Goal: Task Accomplishment & Management: Use online tool/utility

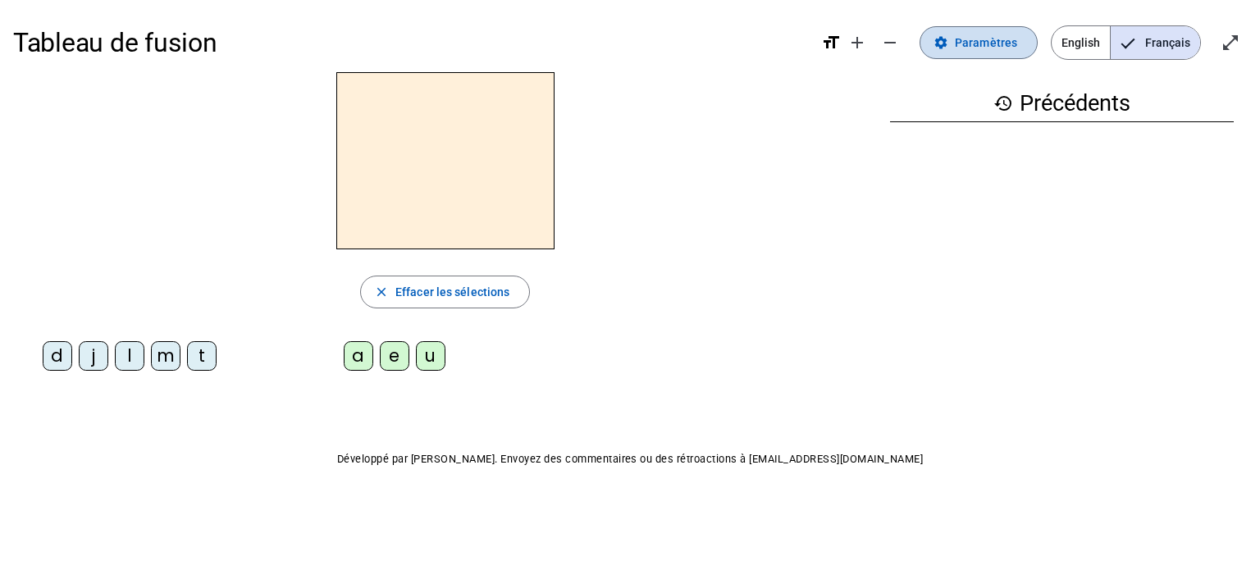
click at [1020, 39] on span at bounding box center [979, 42] width 117 height 39
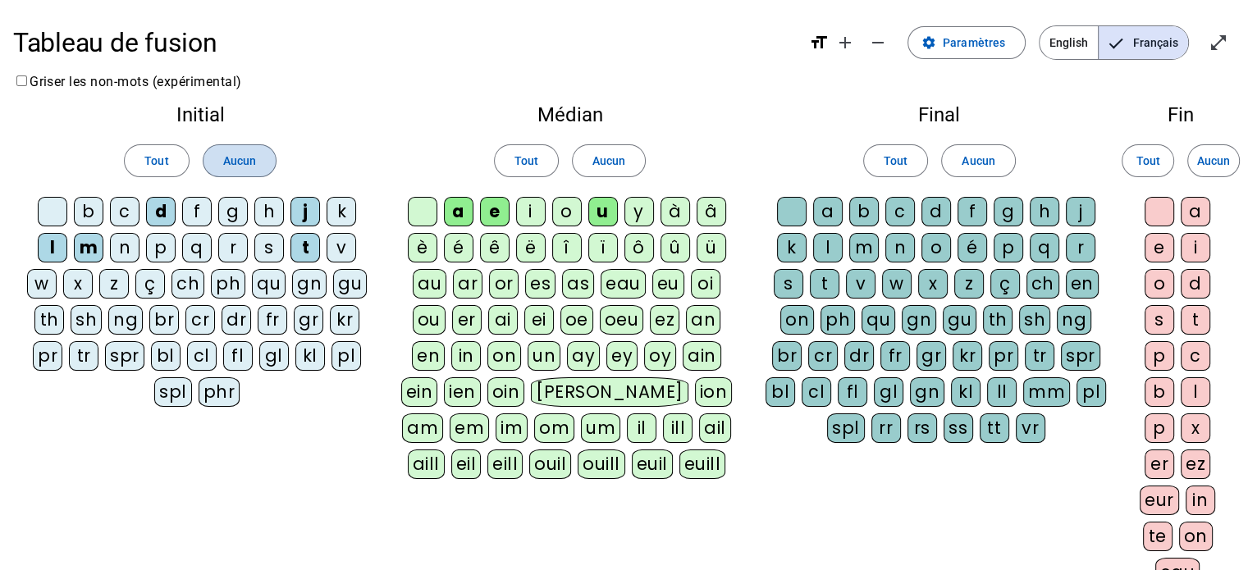
click at [243, 148] on span at bounding box center [240, 160] width 72 height 39
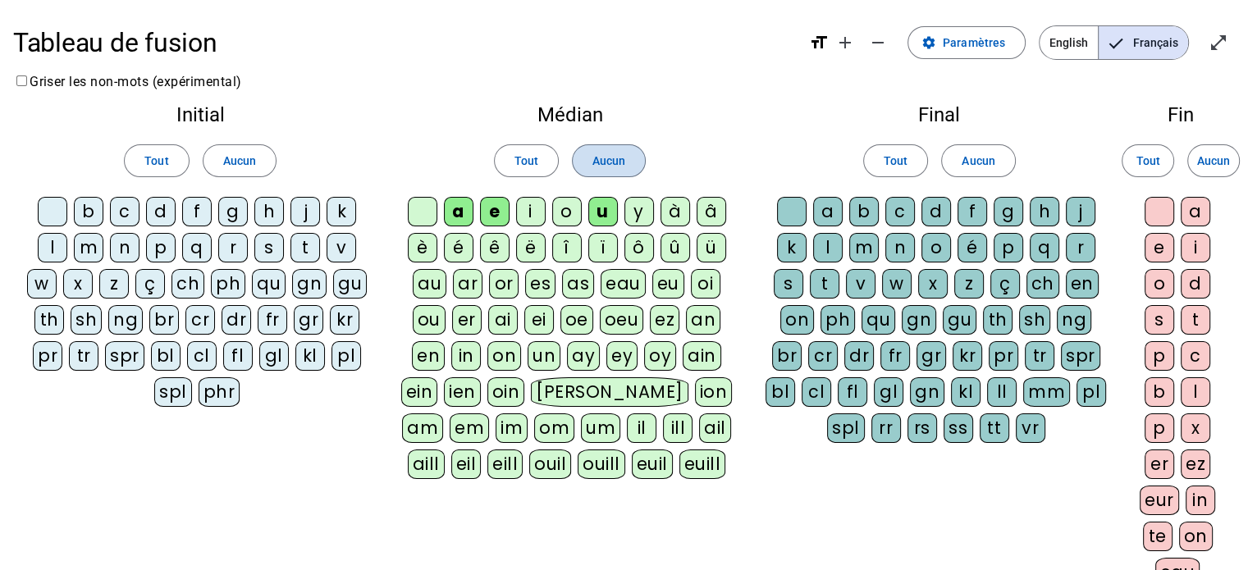
click at [587, 149] on span at bounding box center [609, 160] width 72 height 39
click at [305, 252] on div "t" at bounding box center [305, 248] width 30 height 30
click at [451, 209] on div "a" at bounding box center [459, 212] width 30 height 30
click at [909, 207] on div "c" at bounding box center [900, 212] width 30 height 30
click at [794, 210] on div at bounding box center [792, 212] width 30 height 30
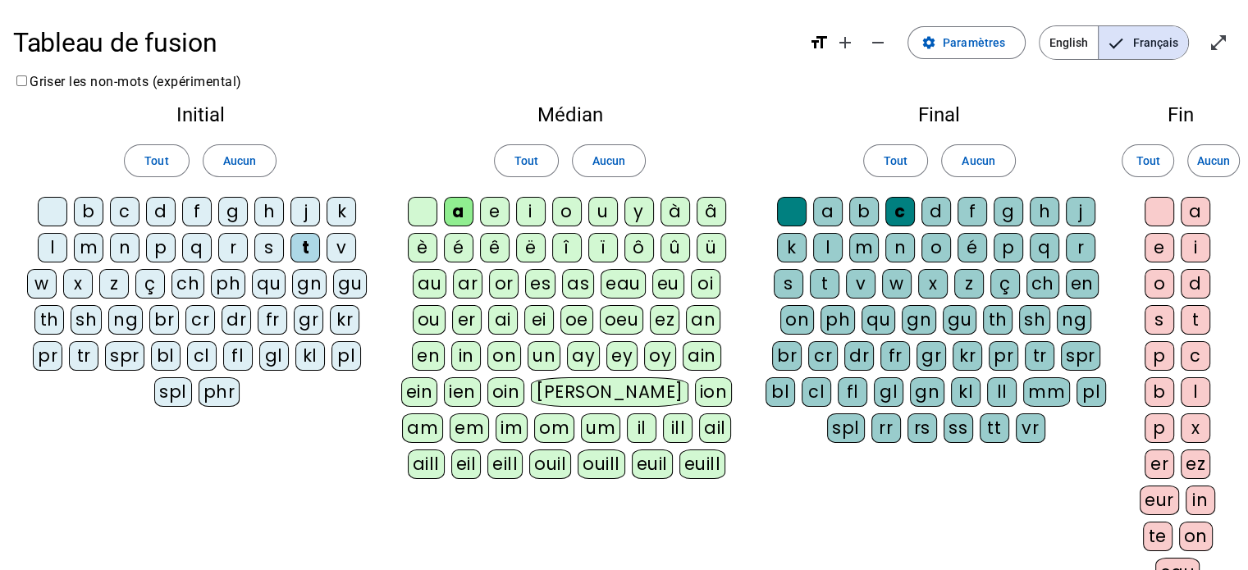
click at [492, 207] on div "e" at bounding box center [495, 212] width 30 height 30
click at [309, 209] on div "j" at bounding box center [305, 212] width 30 height 30
click at [165, 208] on div "d" at bounding box center [161, 212] width 30 height 30
click at [94, 246] on div "m" at bounding box center [89, 248] width 30 height 30
click at [51, 246] on div "l" at bounding box center [53, 248] width 30 height 30
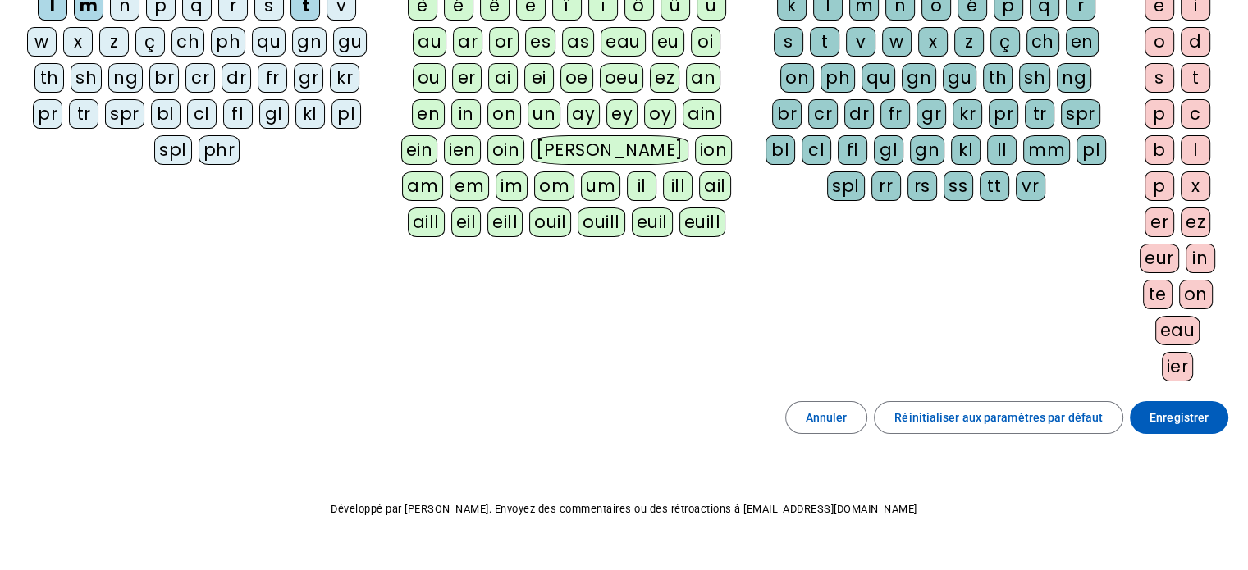
scroll to position [256, 0]
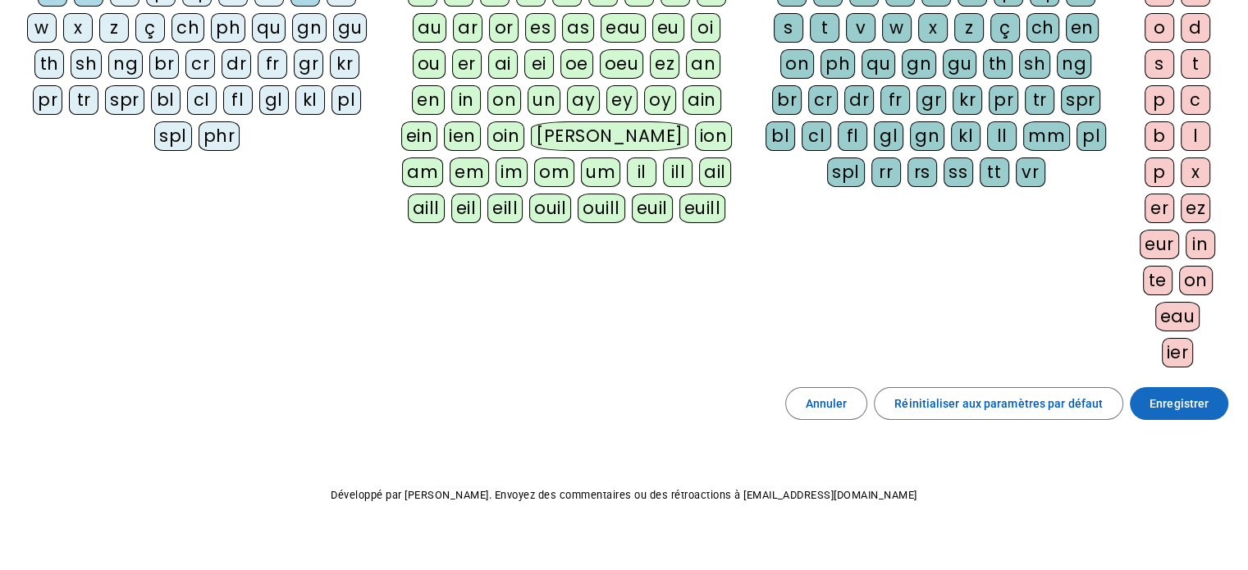
click at [1173, 396] on span "Enregistrer" at bounding box center [1179, 404] width 59 height 20
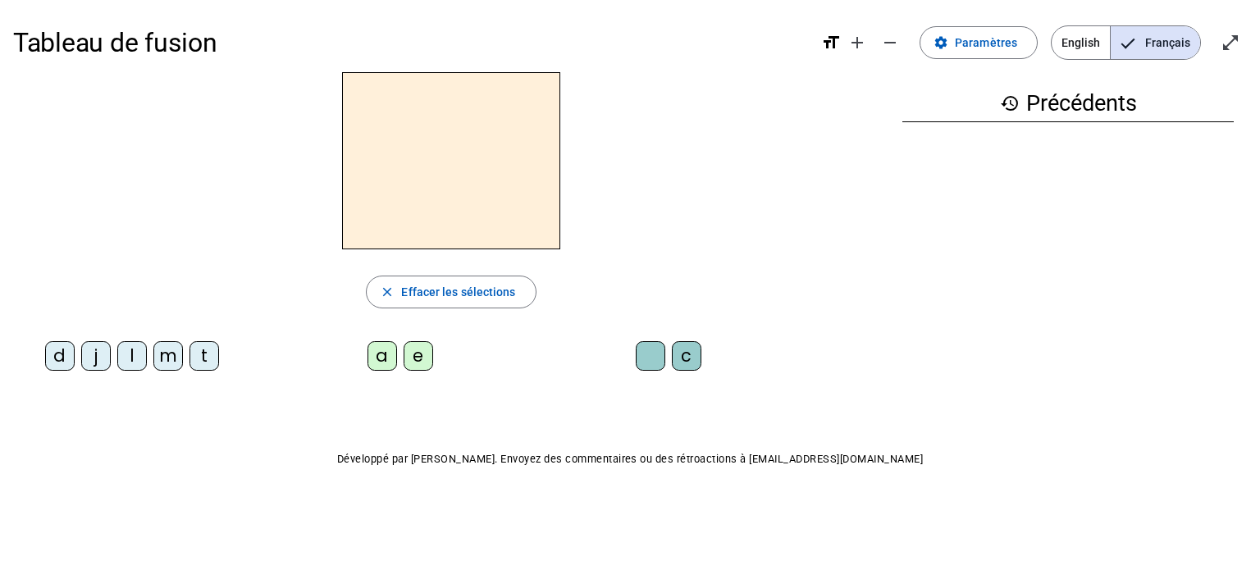
click at [204, 354] on div "t" at bounding box center [205, 356] width 30 height 30
click at [375, 355] on div "a" at bounding box center [383, 356] width 30 height 30
click at [689, 357] on div "c" at bounding box center [687, 356] width 30 height 30
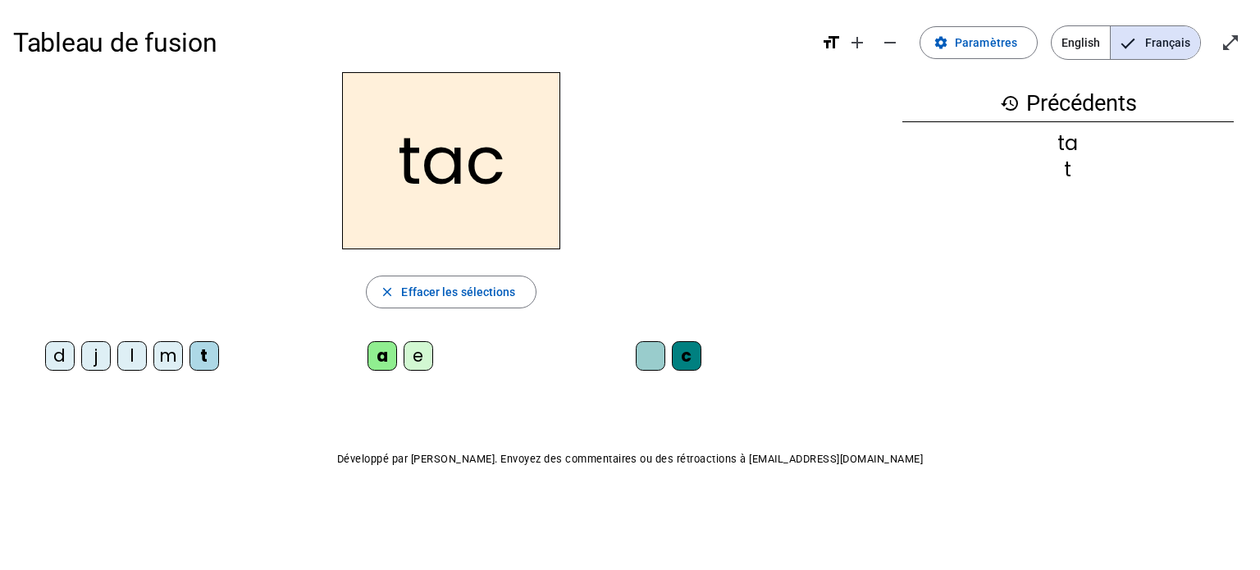
click at [655, 344] on div at bounding box center [651, 356] width 30 height 30
click at [420, 356] on div "e" at bounding box center [419, 356] width 30 height 30
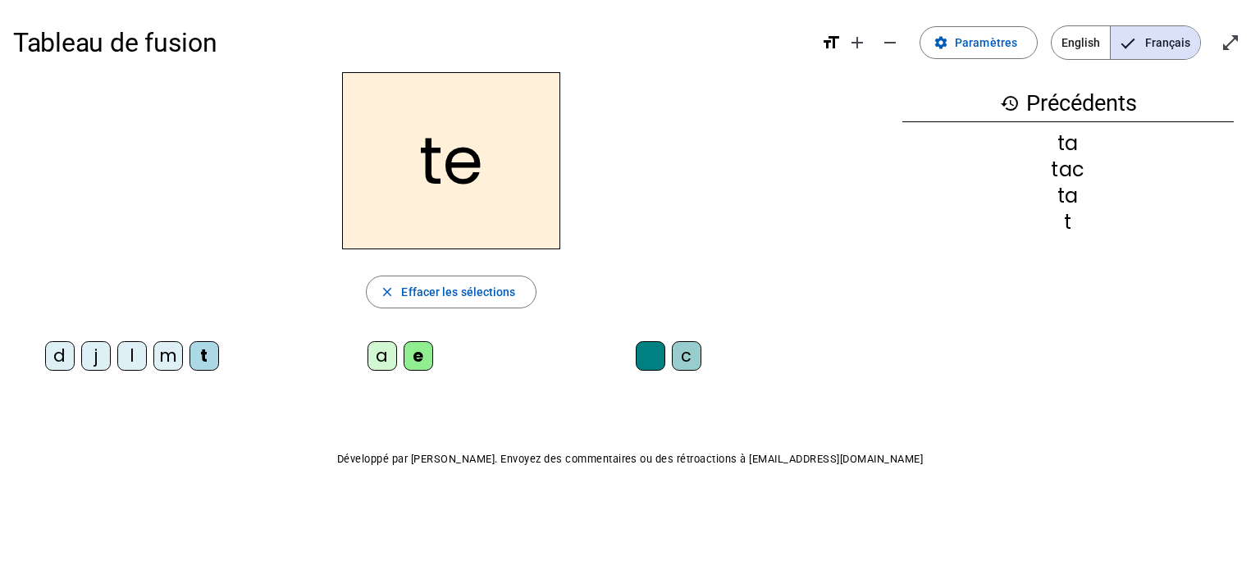
click at [99, 359] on div "j" at bounding box center [96, 356] width 30 height 30
click at [59, 360] on div "d" at bounding box center [60, 356] width 30 height 30
click at [170, 350] on div "m" at bounding box center [168, 356] width 30 height 30
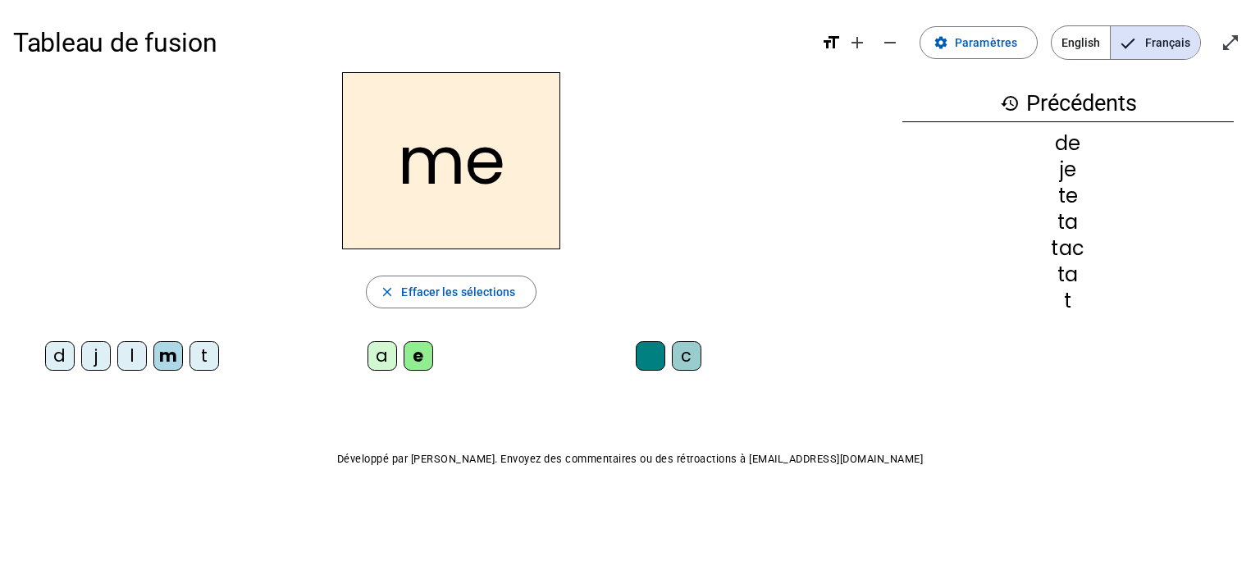
click at [382, 356] on div "a" at bounding box center [383, 356] width 30 height 30
click at [127, 360] on div "l" at bounding box center [132, 356] width 30 height 30
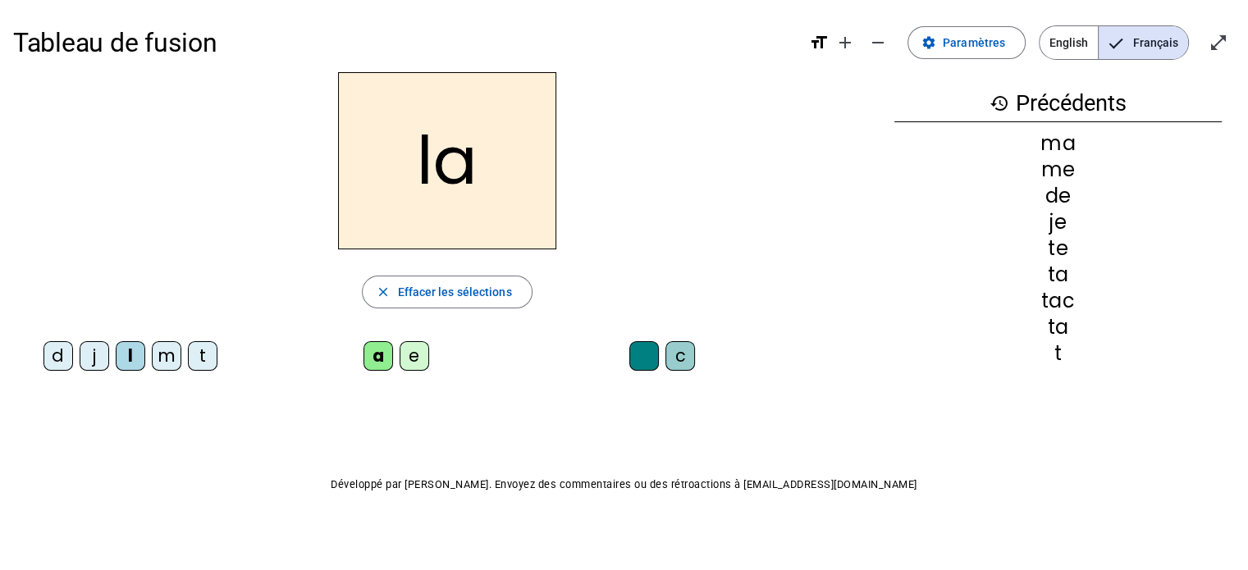
click at [688, 356] on div "c" at bounding box center [681, 356] width 30 height 30
